Goal: Check status: Check status

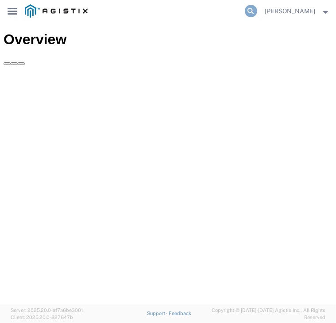
click at [256, 10] on icon at bounding box center [250, 11] width 12 height 12
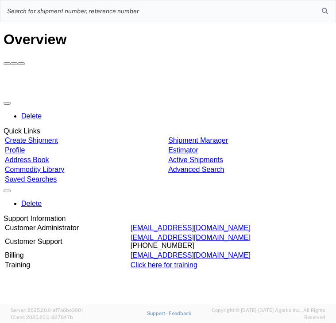
click at [254, 5] on input "search" at bounding box center [160, 10] width 321 height 21
click at [148, 173] on div "Delete Quick Links Create Shipment Shipment Manager Profile Estimator Address B…" at bounding box center [168, 183] width 328 height 173
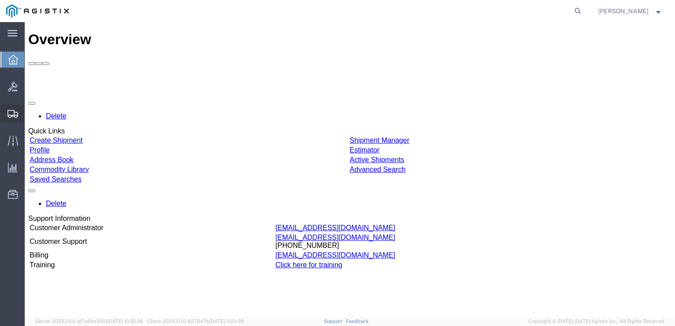
click at [0, 0] on span "Shipment Manager" at bounding box center [0, 0] width 0 height 0
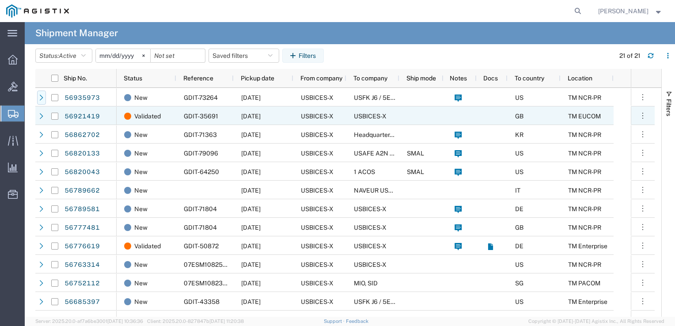
click at [42, 102] on div at bounding box center [41, 98] width 9 height 14
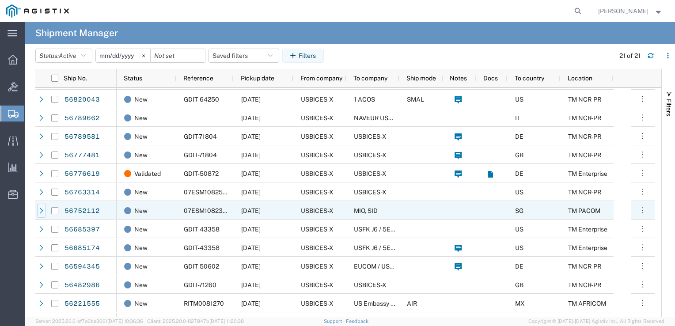
click at [44, 211] on icon at bounding box center [41, 211] width 6 height 6
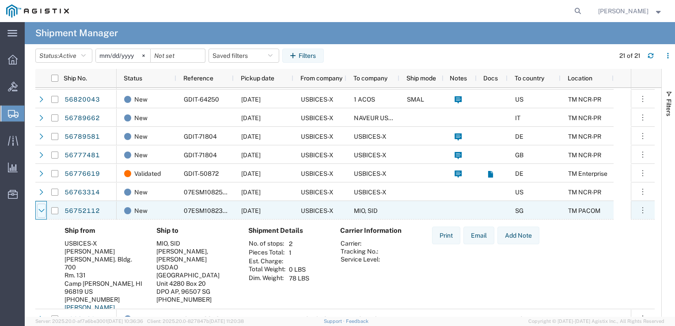
click at [44, 211] on icon at bounding box center [41, 211] width 6 height 6
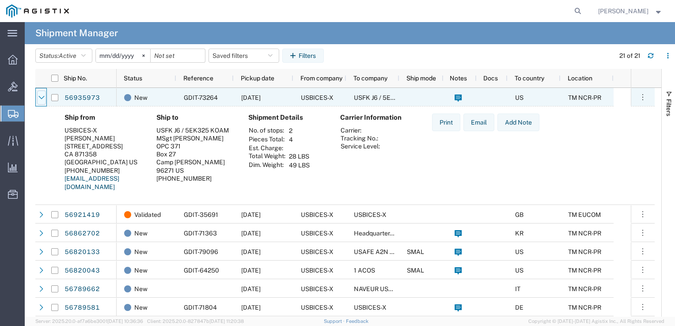
click at [42, 101] on div at bounding box center [41, 98] width 9 height 14
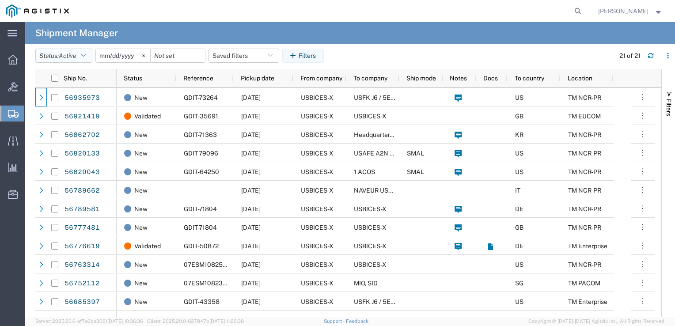
click at [82, 54] on button "Status: Active" at bounding box center [63, 56] width 57 height 14
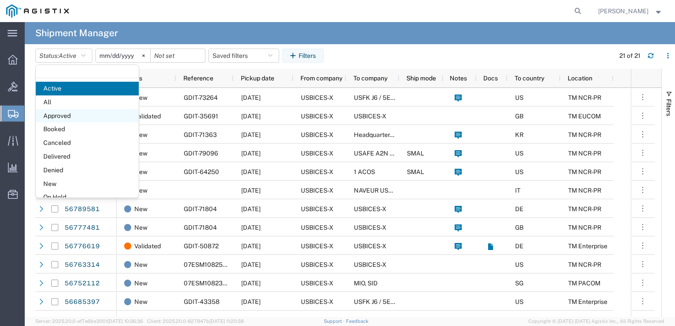
click at [91, 118] on span "Approved" at bounding box center [87, 116] width 103 height 14
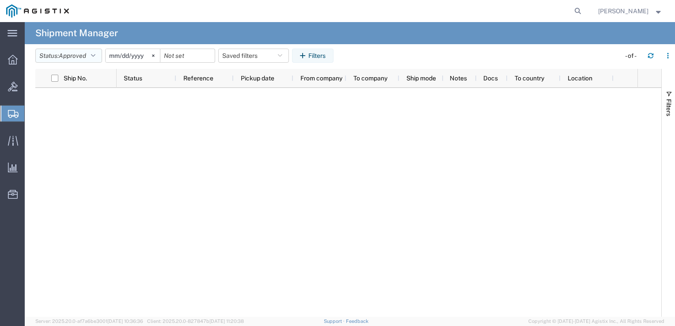
click at [102, 61] on button "Status: Approved" at bounding box center [68, 56] width 67 height 14
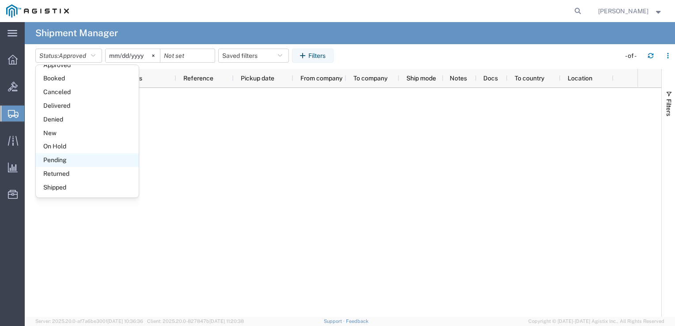
click at [101, 162] on span "Pending" at bounding box center [87, 160] width 103 height 14
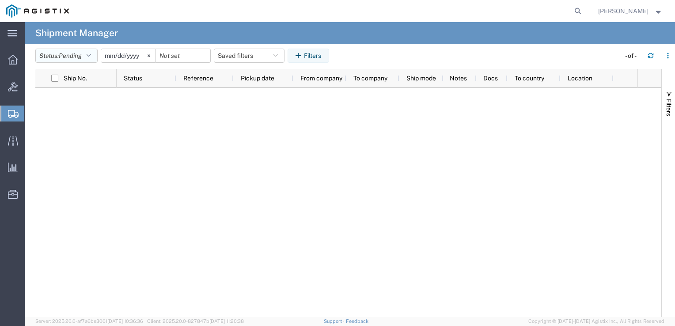
click at [91, 53] on icon "button" at bounding box center [89, 56] width 4 height 6
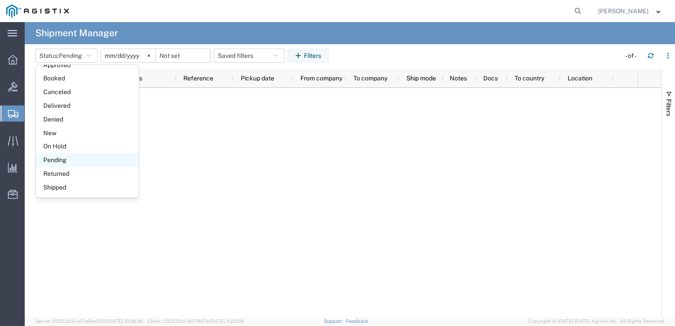
click at [80, 189] on span "Shipped" at bounding box center [87, 188] width 103 height 14
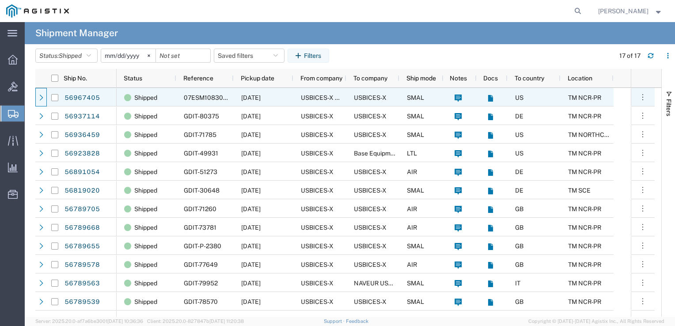
click at [42, 99] on icon at bounding box center [41, 98] width 6 height 6
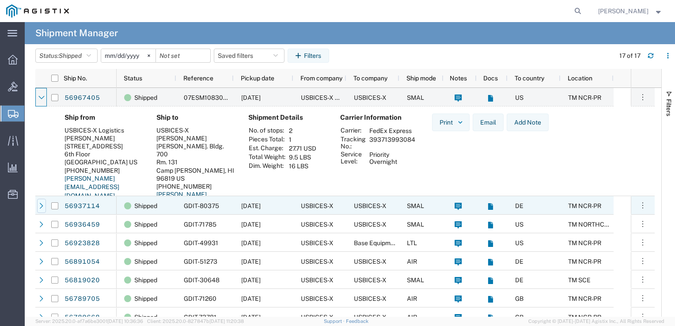
click at [38, 206] on div at bounding box center [41, 206] width 9 height 14
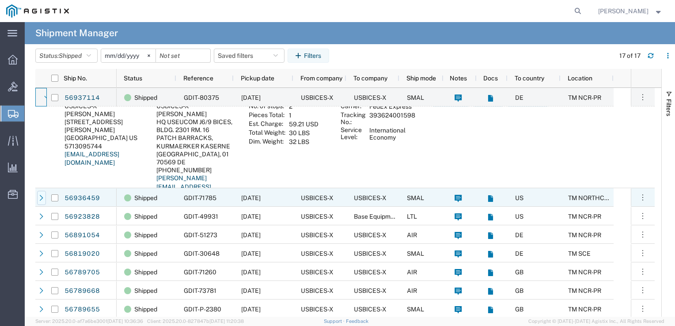
click at [39, 199] on icon at bounding box center [41, 198] width 6 height 6
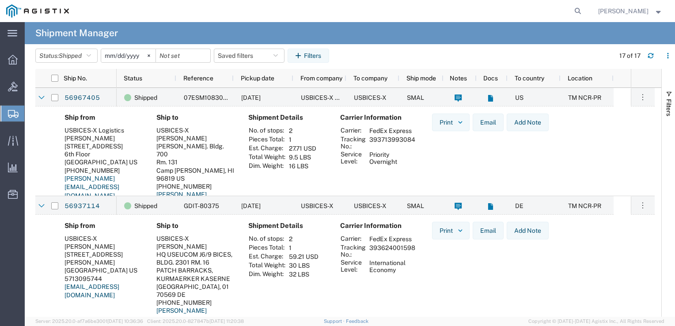
click at [277, 132] on th "No. of stops:" at bounding box center [267, 130] width 38 height 9
click at [209, 98] on span "07ESM1083074" at bounding box center [207, 97] width 47 height 7
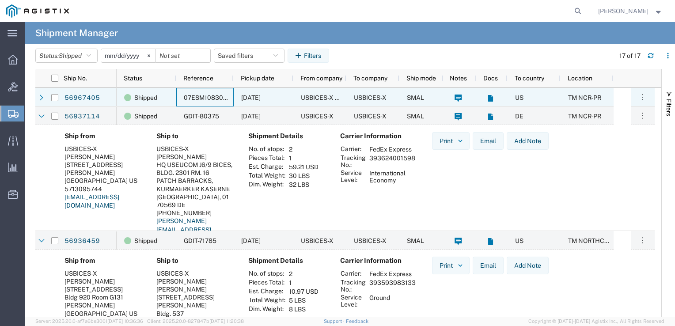
click at [203, 98] on span "07ESM1083074" at bounding box center [207, 97] width 47 height 7
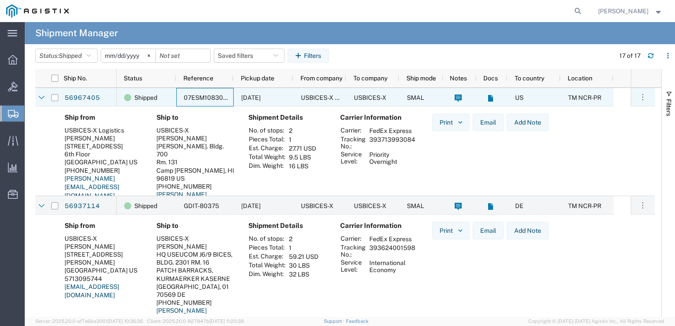
click at [335, 96] on div at bounding box center [492, 97] width 31 height 19
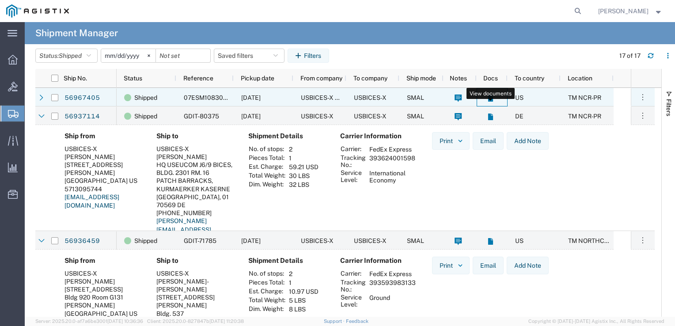
click at [335, 98] on icon at bounding box center [490, 98] width 5 height 7
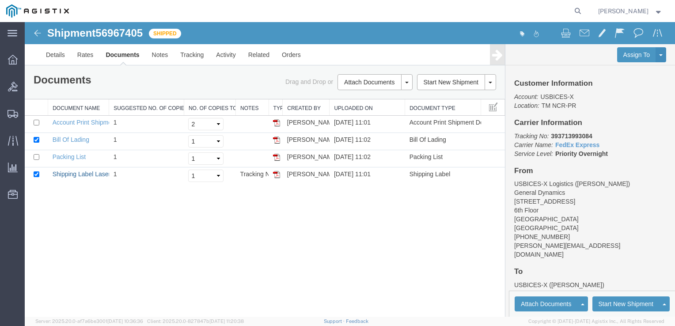
click at [99, 172] on link "Shipping Label Laser" at bounding box center [82, 174] width 58 height 7
click at [72, 154] on link "Packing List" at bounding box center [69, 156] width 33 height 7
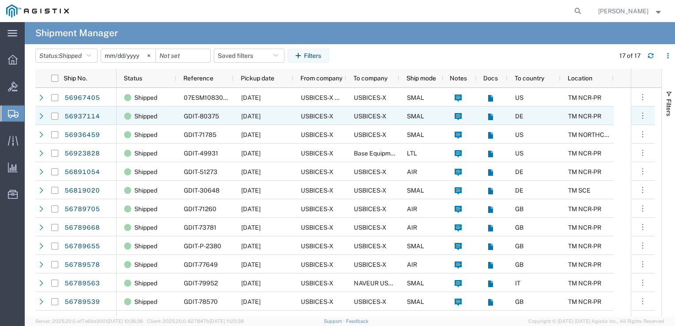
click at [41, 114] on icon at bounding box center [41, 116] width 6 height 6
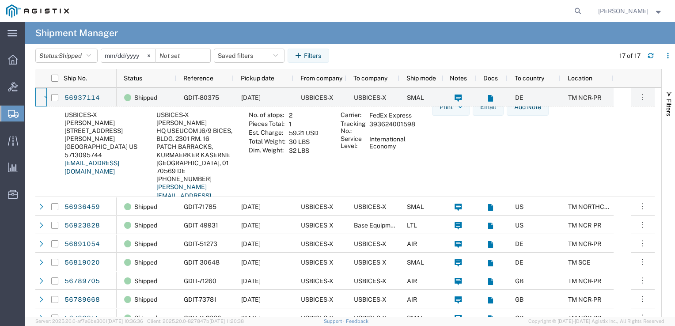
scroll to position [44, 0]
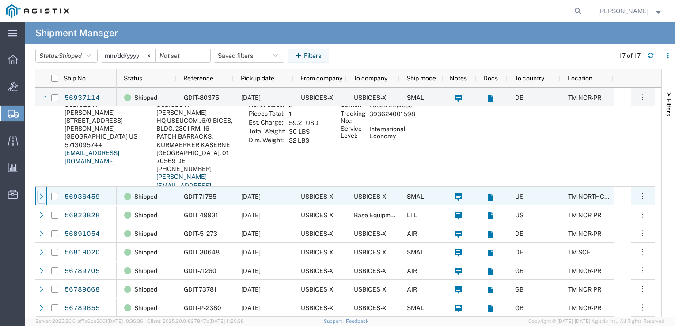
click at [42, 193] on div at bounding box center [41, 197] width 9 height 14
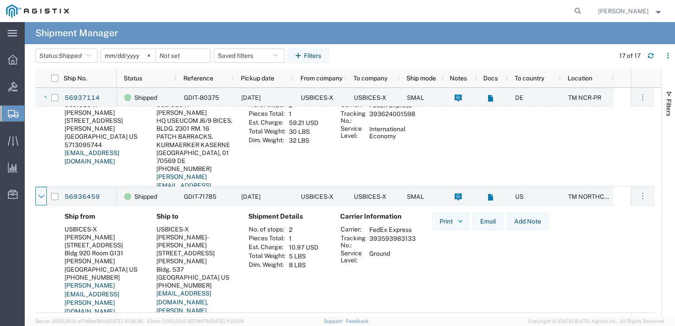
scroll to position [88, 0]
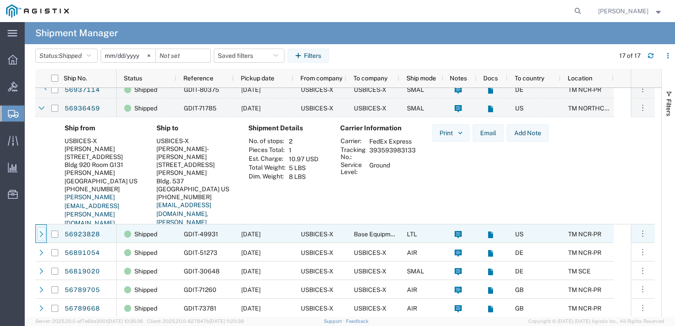
click at [44, 231] on icon at bounding box center [41, 234] width 6 height 6
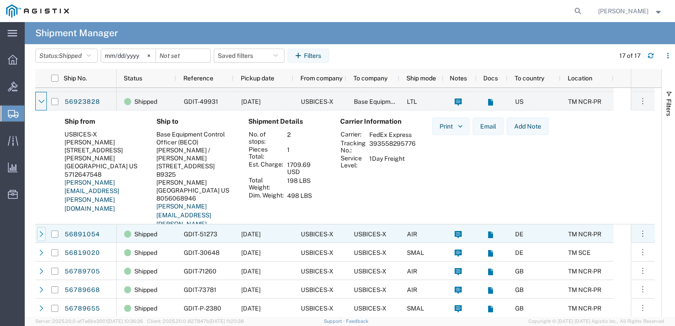
click at [41, 234] on icon at bounding box center [41, 234] width 6 height 6
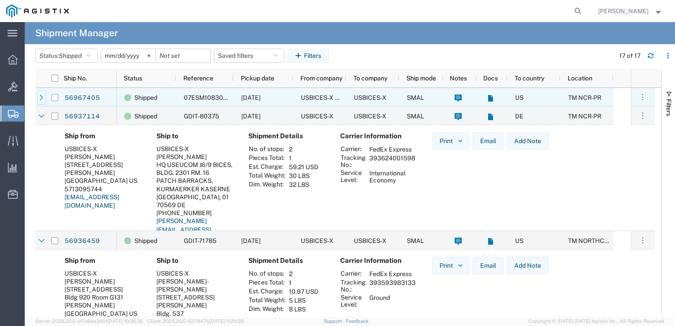
click at [39, 100] on icon at bounding box center [41, 98] width 6 height 6
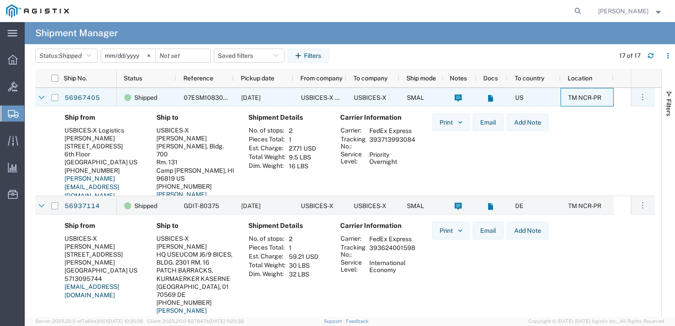
click at [335, 103] on div "TM NCR-PR" at bounding box center [587, 97] width 53 height 19
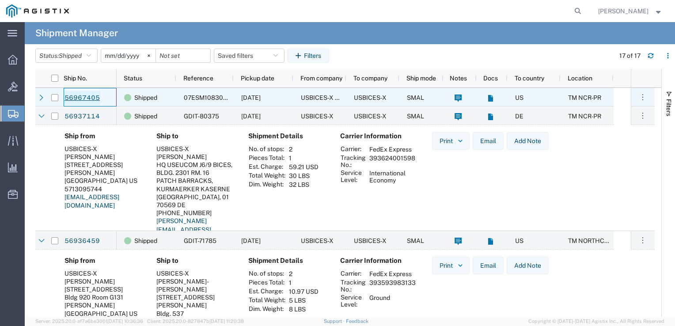
click at [72, 97] on link "56967405" at bounding box center [82, 98] width 36 height 14
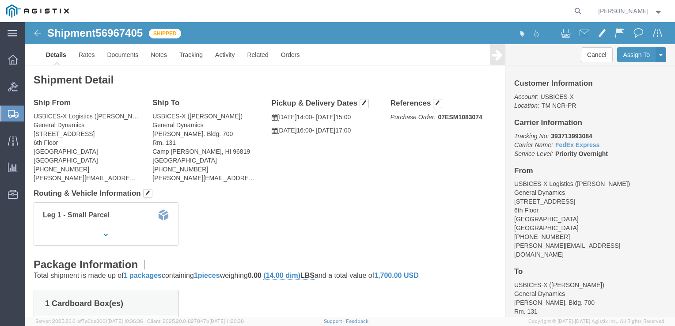
click div "Leg 1 - Small Parcel"
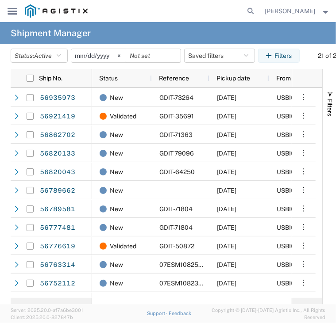
click at [246, 12] on agx-global-search at bounding box center [176, 11] width 164 height 22
click at [249, 12] on icon at bounding box center [250, 11] width 12 height 12
click at [209, 13] on input "search" at bounding box center [160, 10] width 321 height 21
paste input "GDIT-46920"
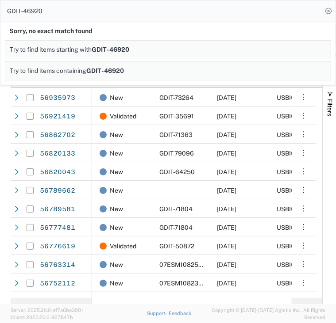
click at [169, 13] on input "GDIT-46920" at bounding box center [160, 10] width 321 height 21
paste input "20946"
type input "GDIT-20946"
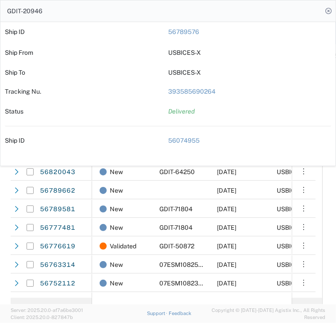
click at [157, 16] on input "GDIT-20946" at bounding box center [160, 10] width 321 height 21
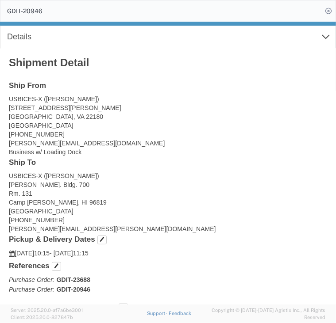
scroll to position [133, 0]
